Goal: Information Seeking & Learning: Check status

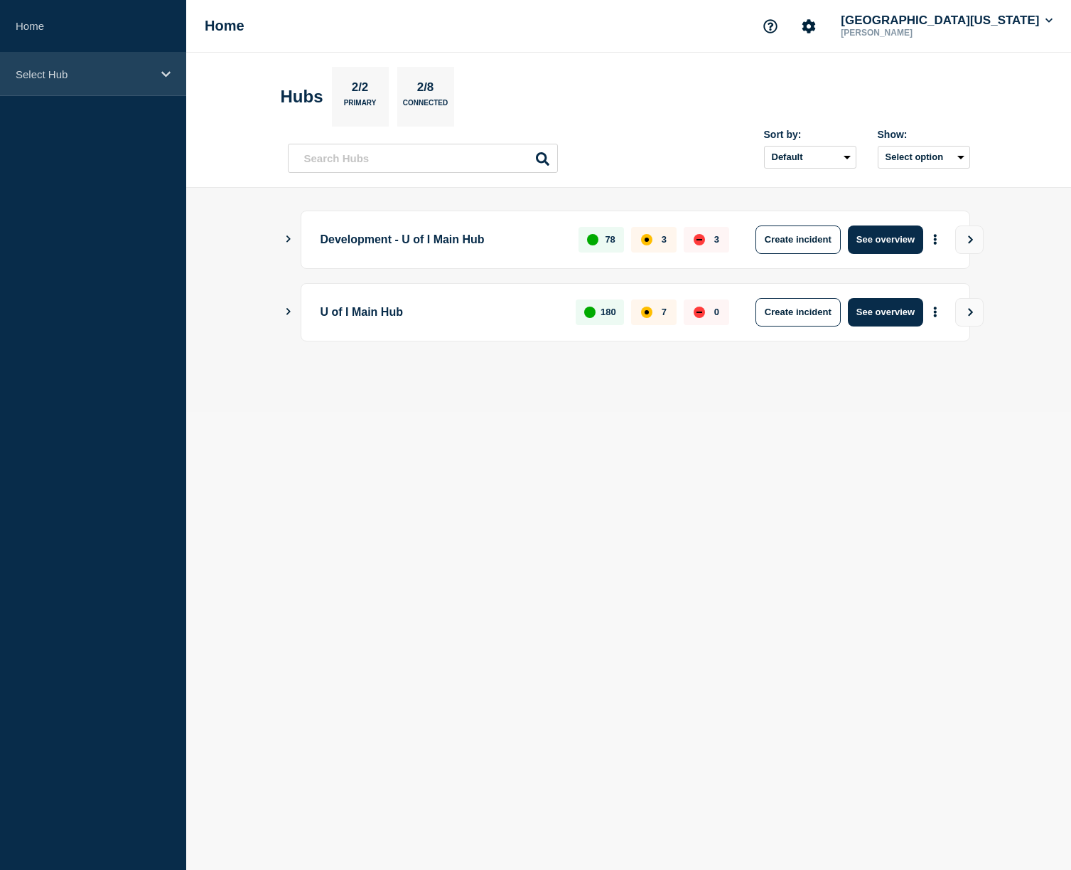
click at [79, 54] on div "Select Hub" at bounding box center [93, 74] width 186 height 43
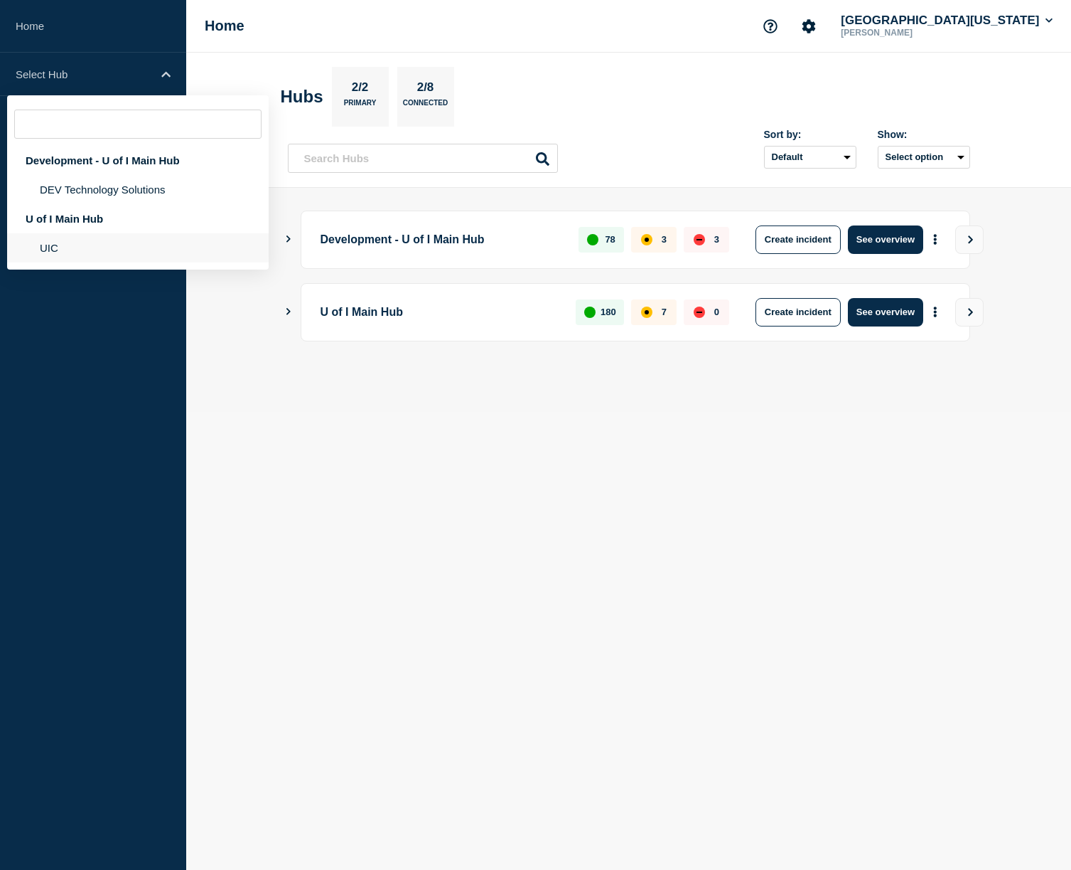
click at [35, 255] on li "UIC" at bounding box center [138, 247] width 262 height 29
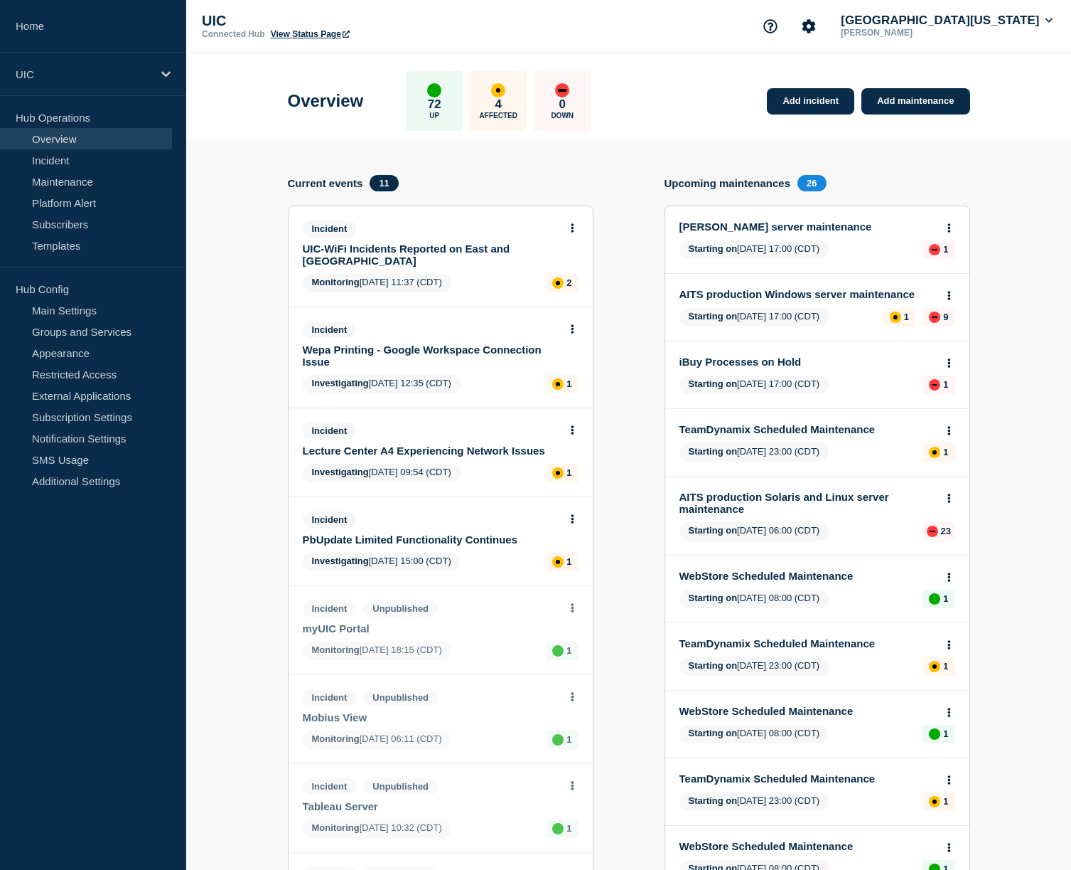
click at [406, 267] on link "UIC-WiFi Incidents Reported on East and [GEOGRAPHIC_DATA]" at bounding box center [431, 254] width 257 height 24
